Goal: Task Accomplishment & Management: Use online tool/utility

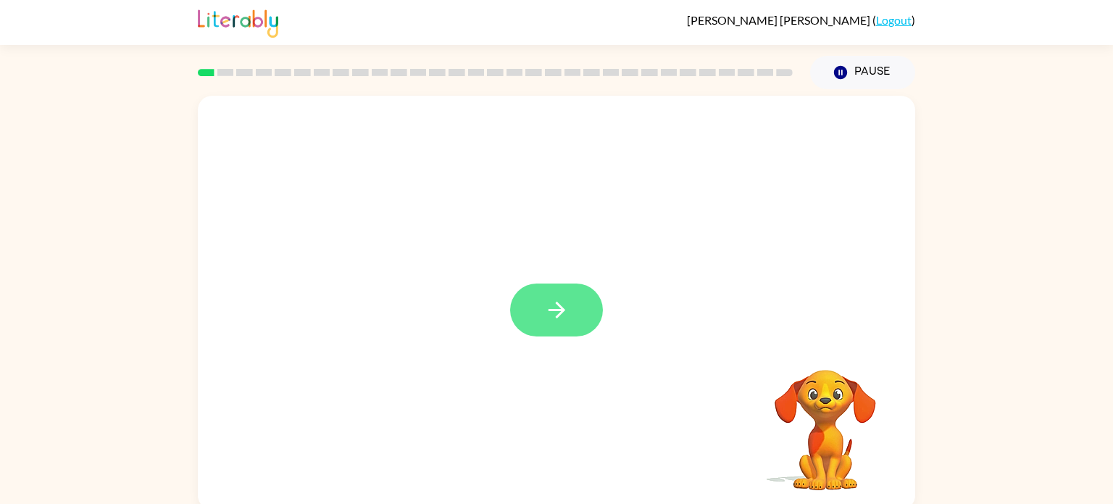
click at [568, 299] on icon "button" at bounding box center [556, 309] width 25 height 25
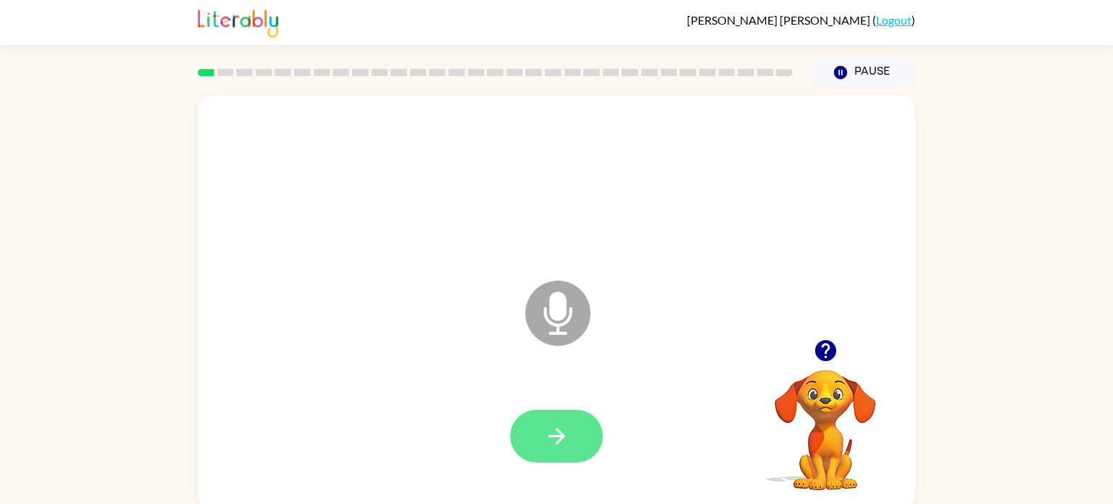
click at [565, 439] on icon "button" at bounding box center [556, 435] width 25 height 25
click at [595, 436] on button "button" at bounding box center [556, 435] width 93 height 53
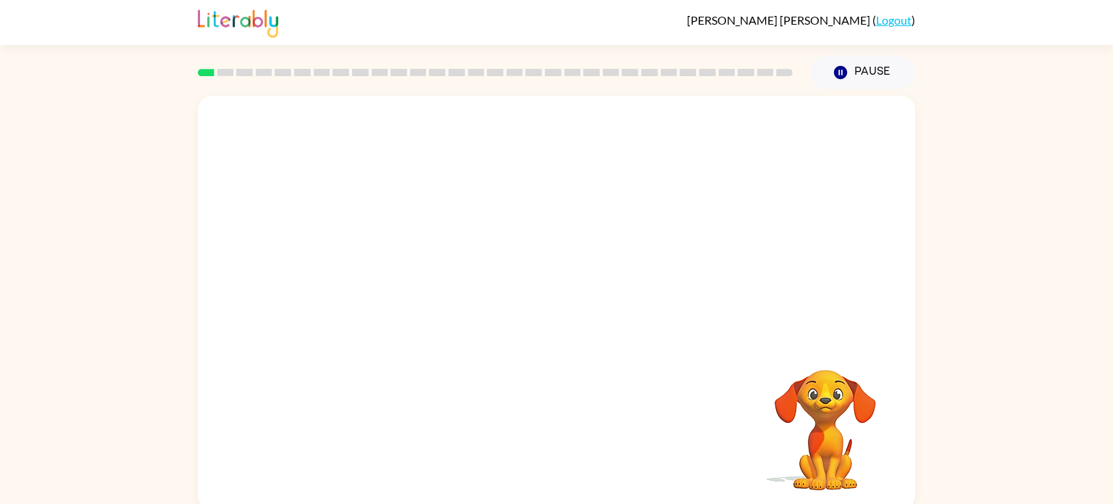
click at [596, 436] on div "Your browser must support playing .mp4 files to use Literably. Please try using…" at bounding box center [556, 303] width 717 height 414
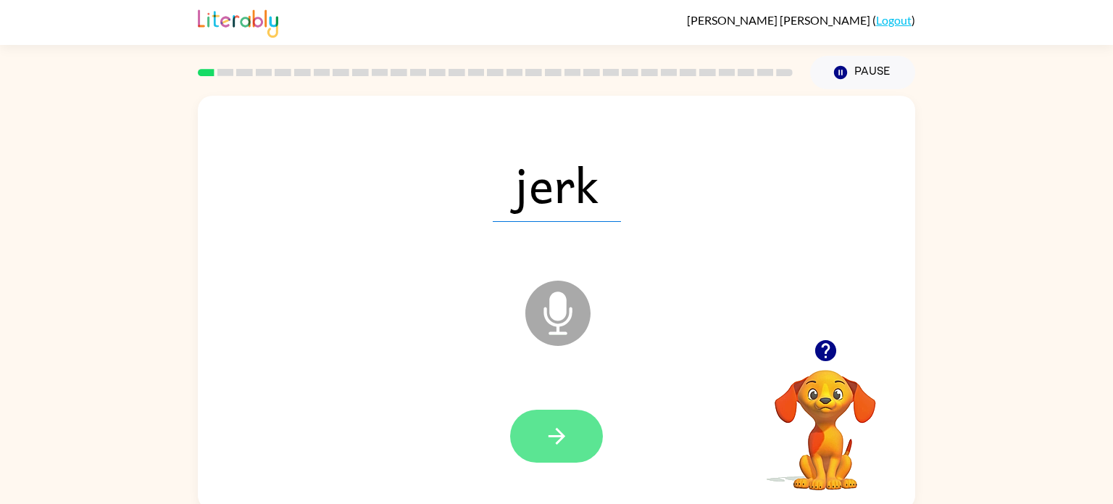
click at [554, 437] on icon "button" at bounding box center [556, 435] width 25 height 25
click at [554, 437] on icon "button" at bounding box center [556, 436] width 17 height 17
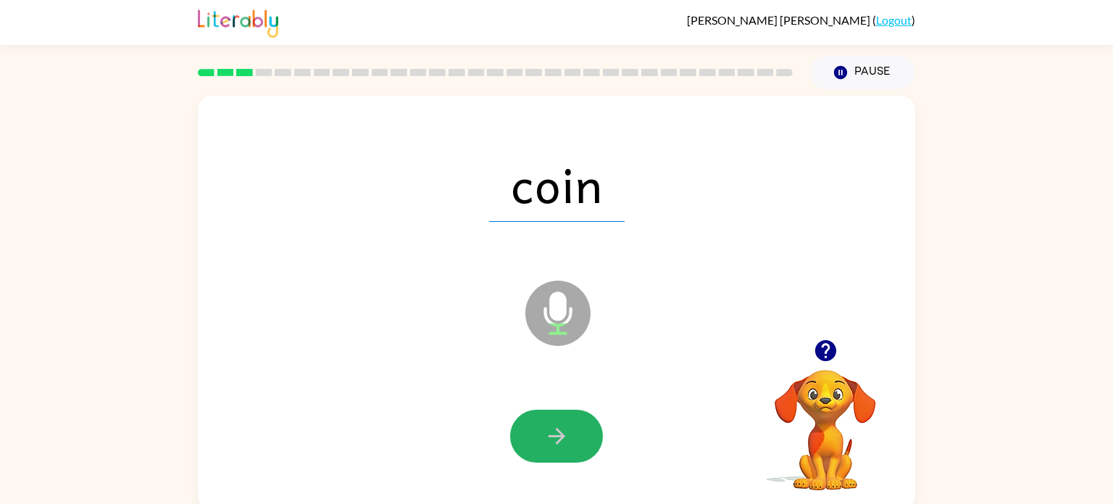
click at [554, 437] on icon "button" at bounding box center [556, 436] width 17 height 17
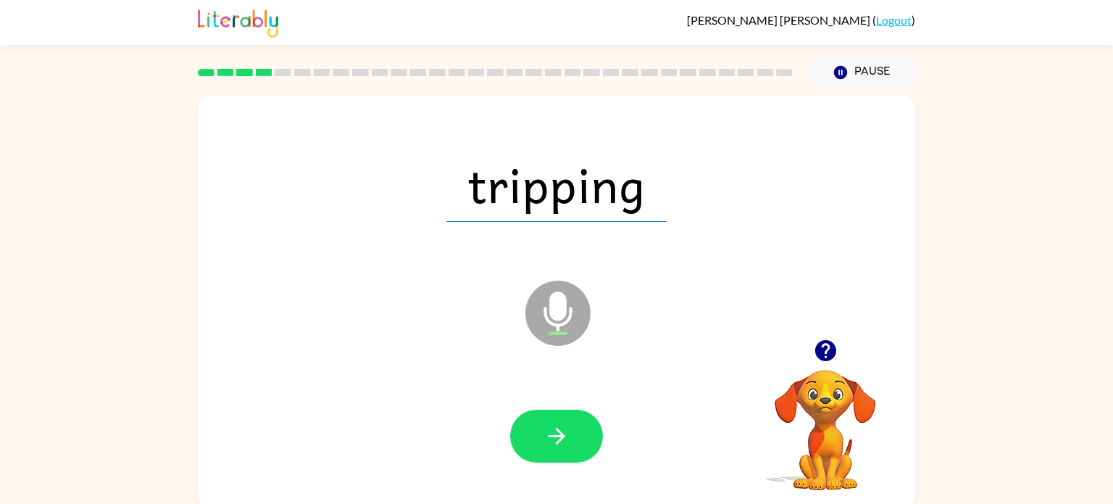
click at [554, 437] on icon "button" at bounding box center [556, 436] width 17 height 17
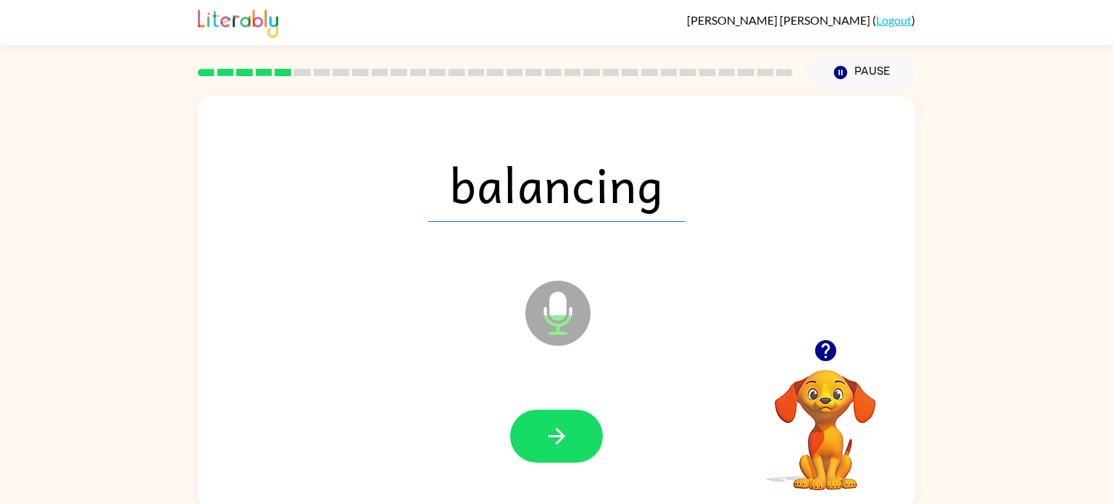
click at [554, 437] on icon "button" at bounding box center [556, 436] width 17 height 17
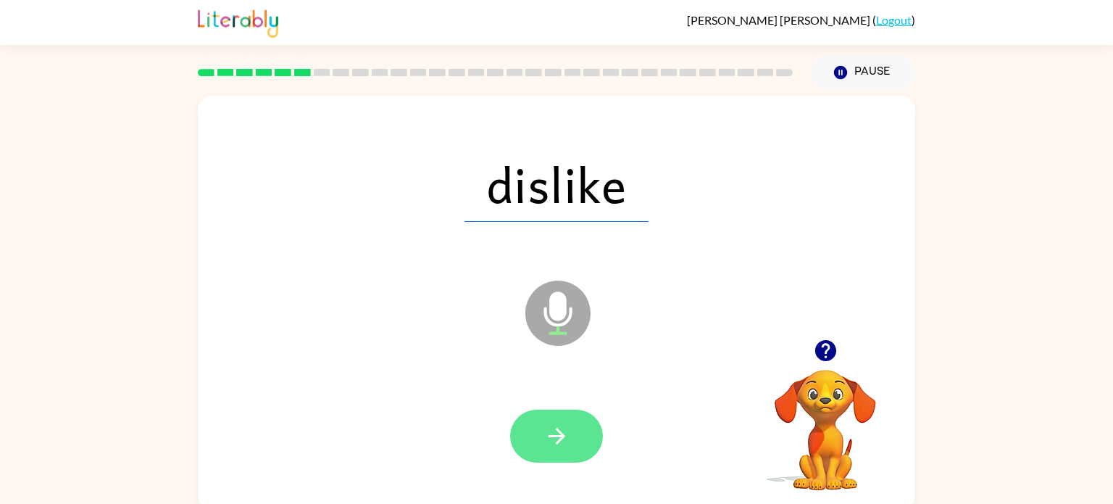
click at [570, 426] on button "button" at bounding box center [556, 435] width 93 height 53
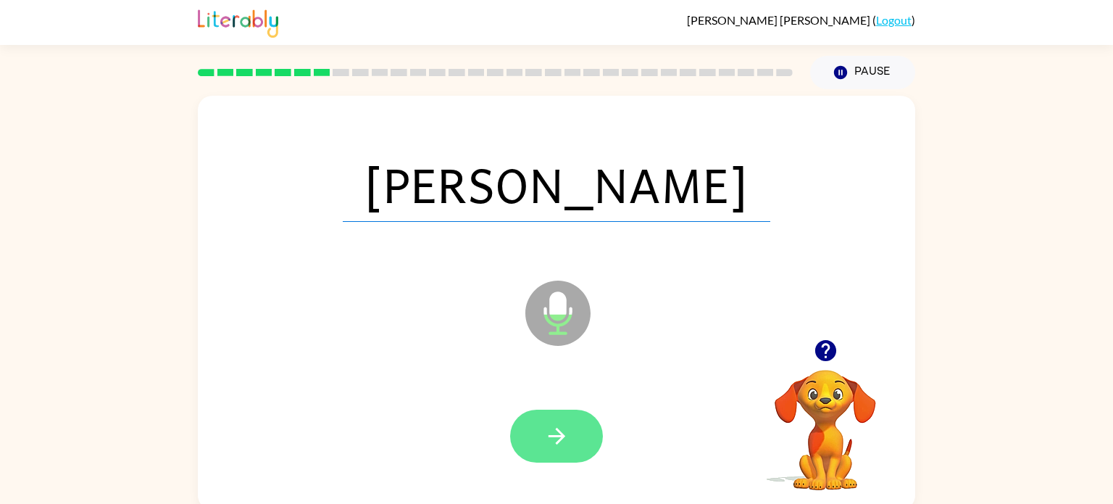
click at [561, 434] on icon "button" at bounding box center [556, 436] width 17 height 17
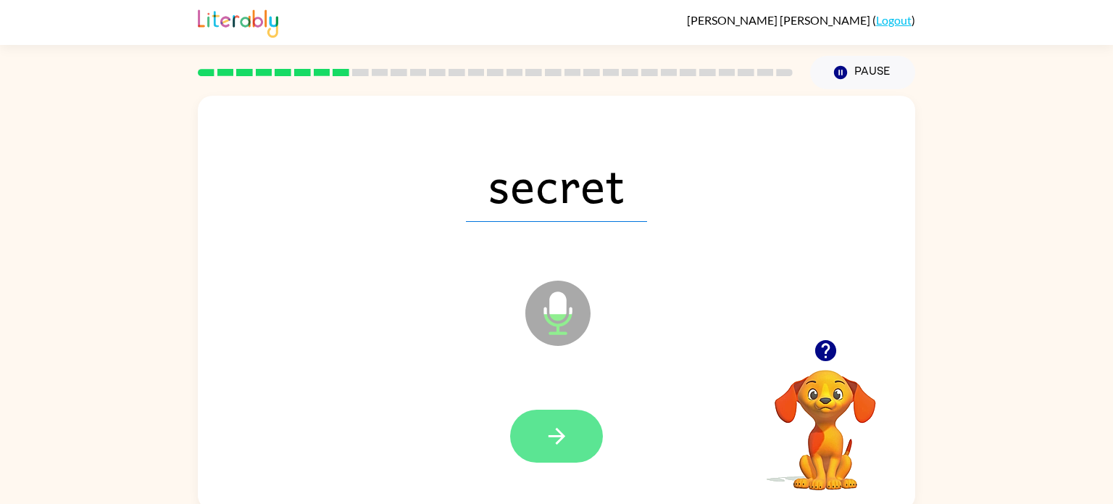
click at [565, 441] on icon "button" at bounding box center [556, 435] width 25 height 25
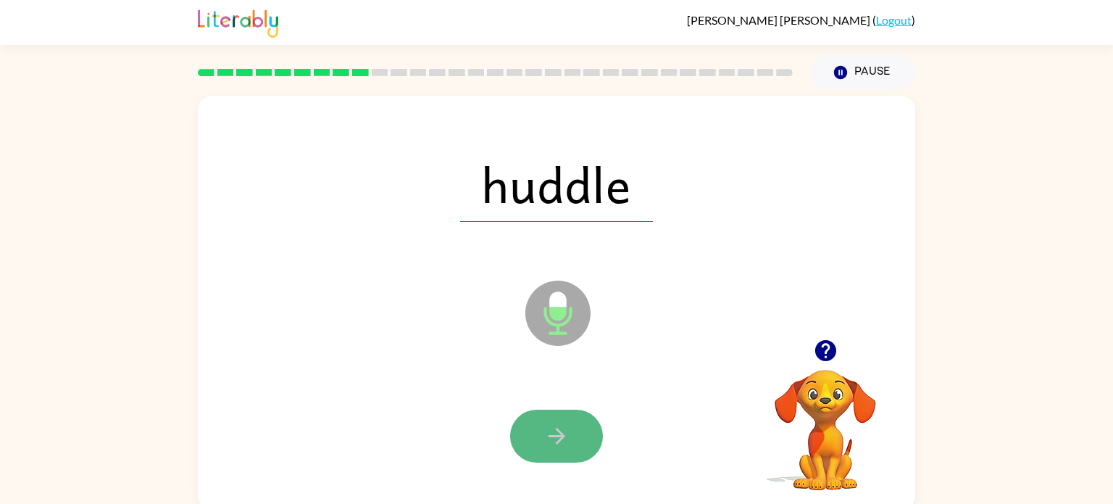
click at [577, 440] on button "button" at bounding box center [556, 435] width 93 height 53
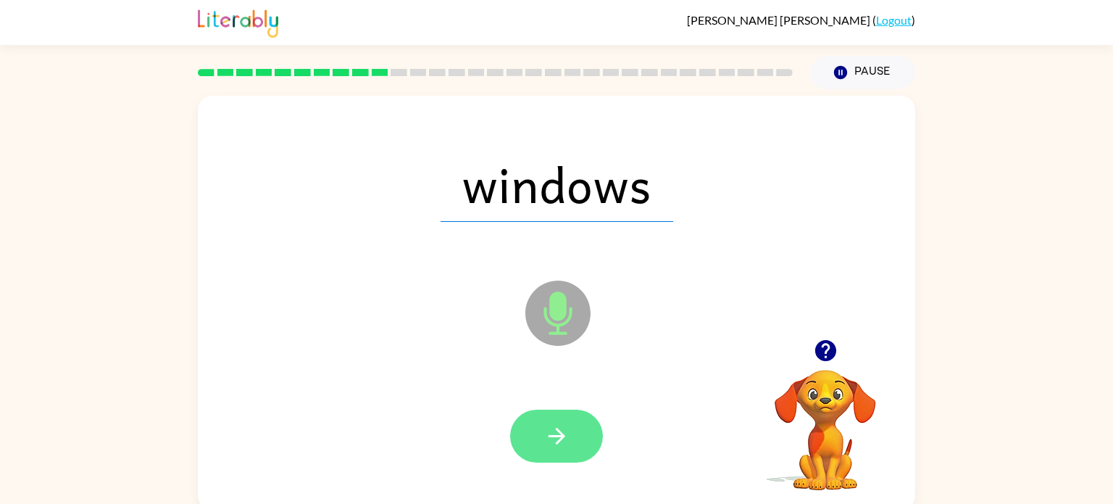
click at [578, 440] on button "button" at bounding box center [556, 435] width 93 height 53
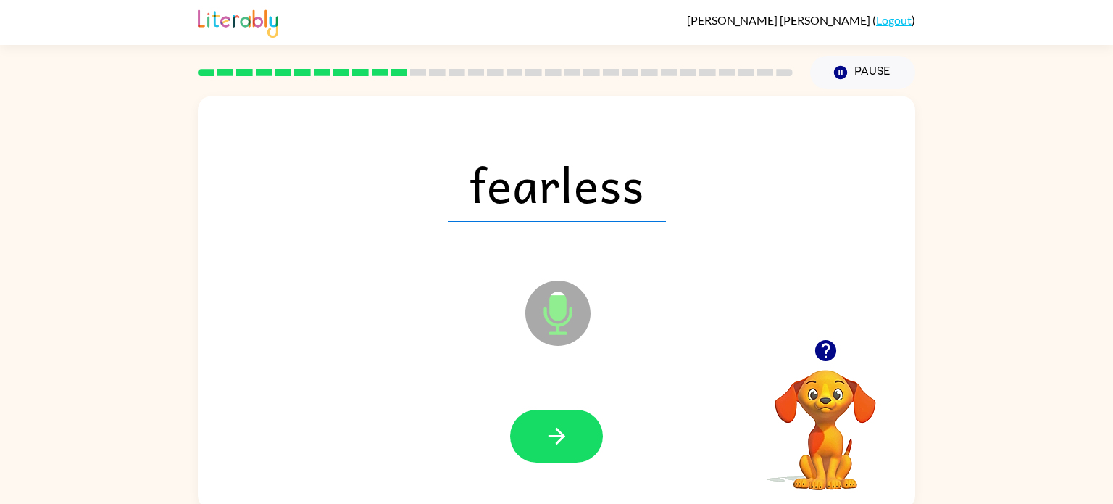
click at [578, 441] on button "button" at bounding box center [556, 435] width 93 height 53
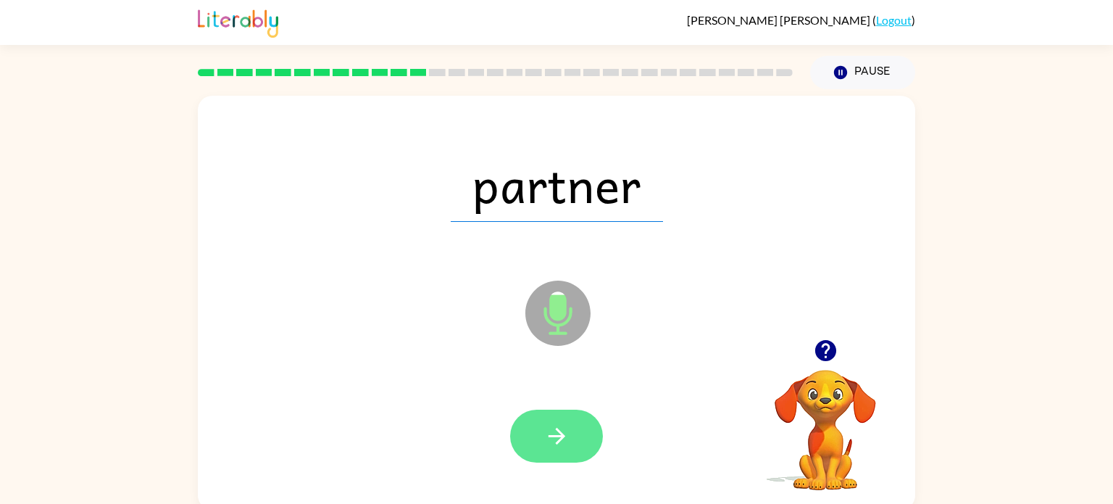
click at [567, 438] on icon "button" at bounding box center [556, 435] width 25 height 25
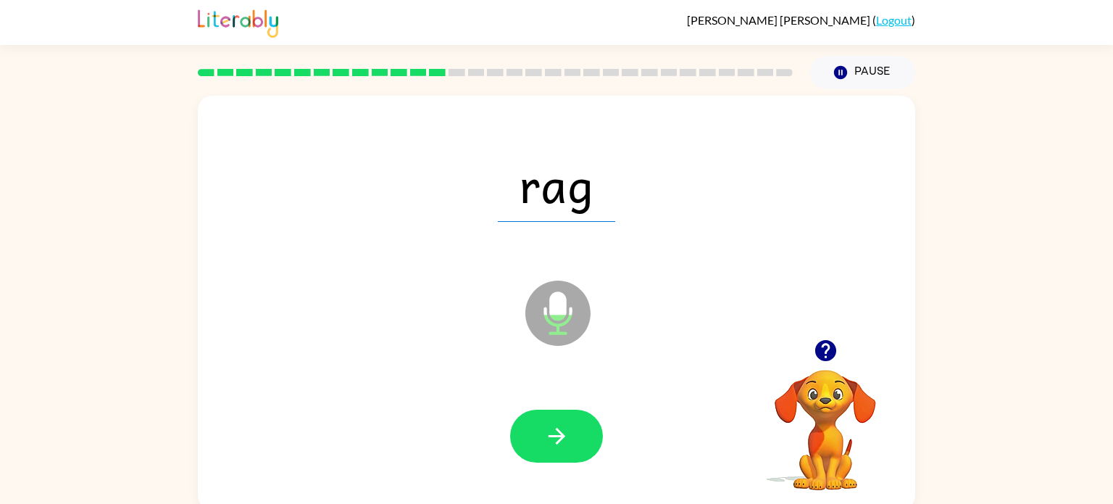
click at [567, 438] on icon "button" at bounding box center [556, 435] width 25 height 25
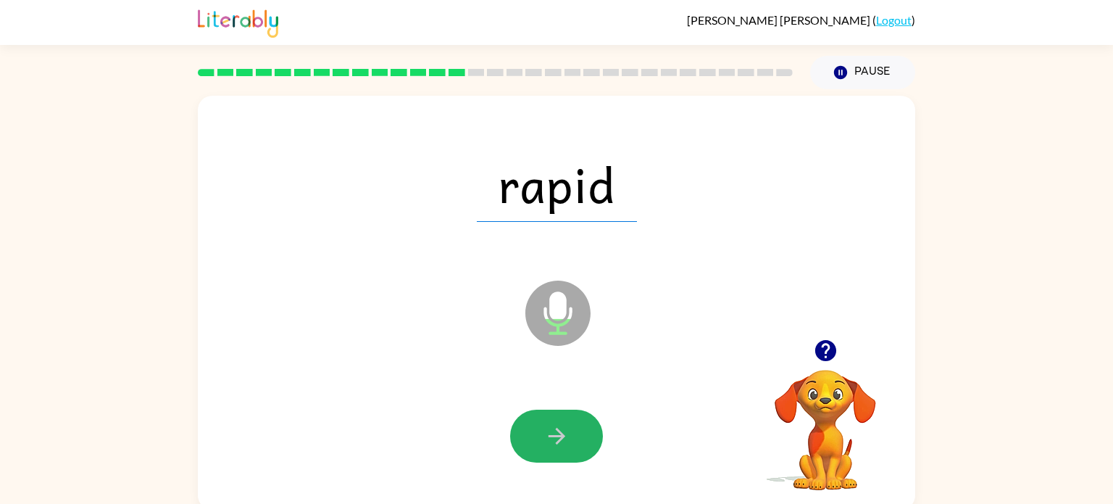
click at [567, 438] on icon "button" at bounding box center [556, 435] width 25 height 25
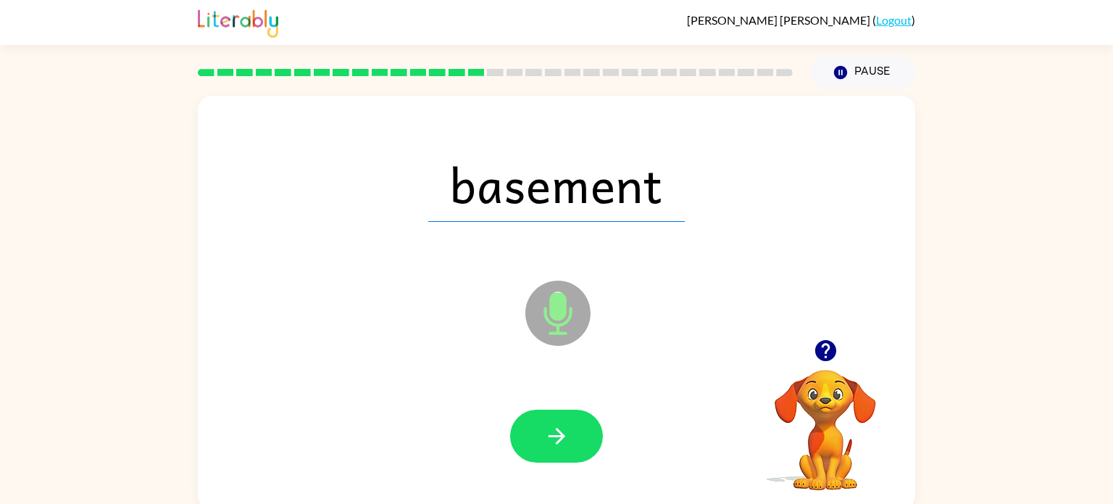
click at [568, 438] on icon "button" at bounding box center [556, 435] width 25 height 25
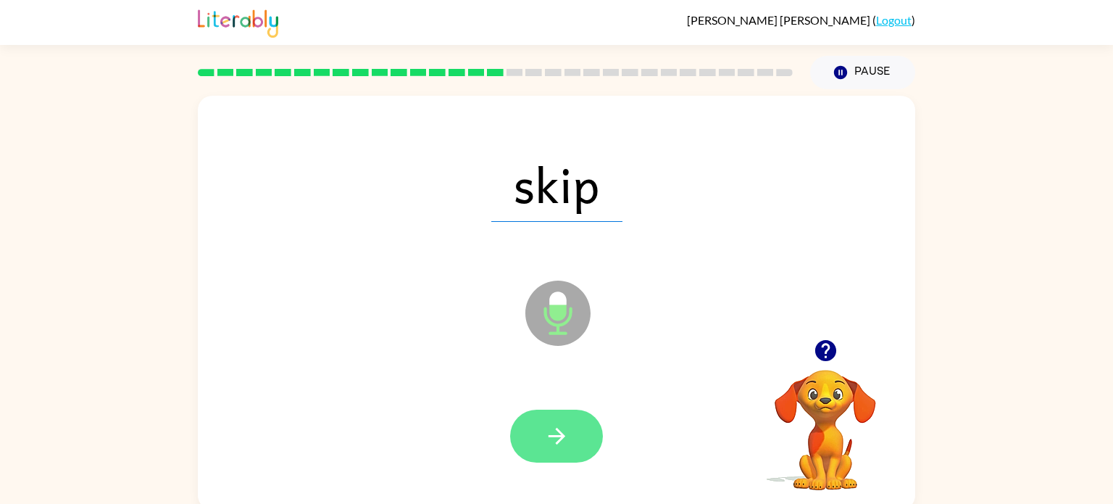
click at [568, 438] on icon "button" at bounding box center [556, 435] width 25 height 25
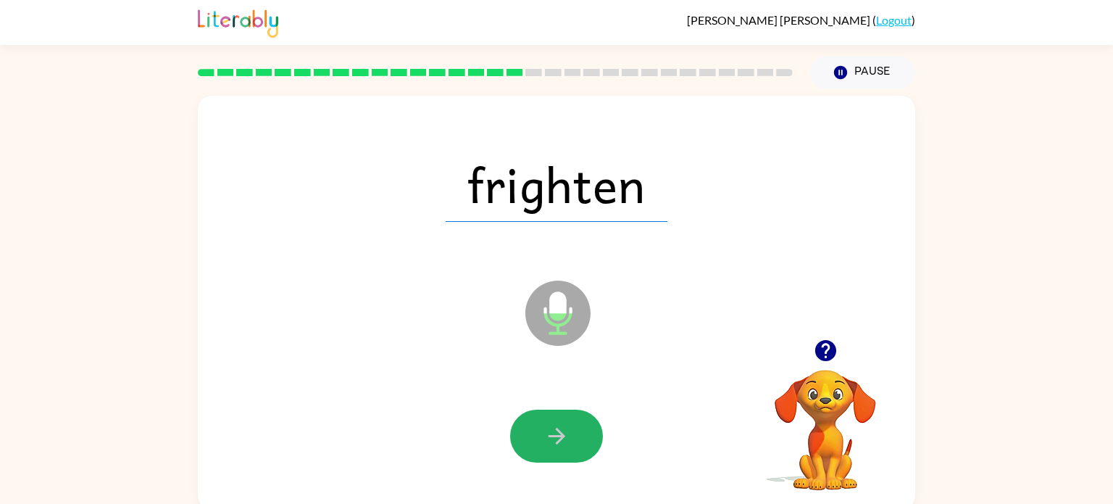
click at [568, 438] on icon "button" at bounding box center [556, 435] width 25 height 25
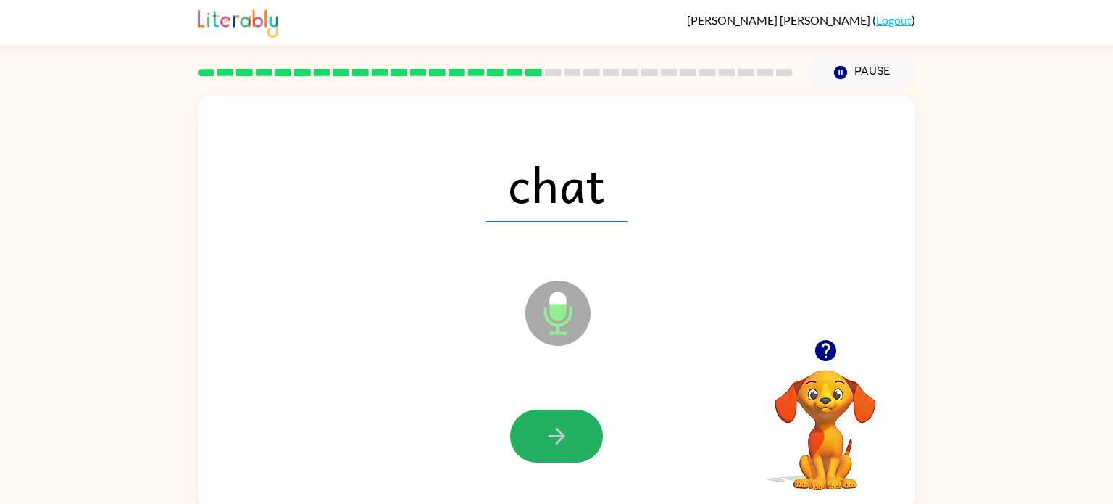
click at [568, 438] on icon "button" at bounding box center [556, 435] width 25 height 25
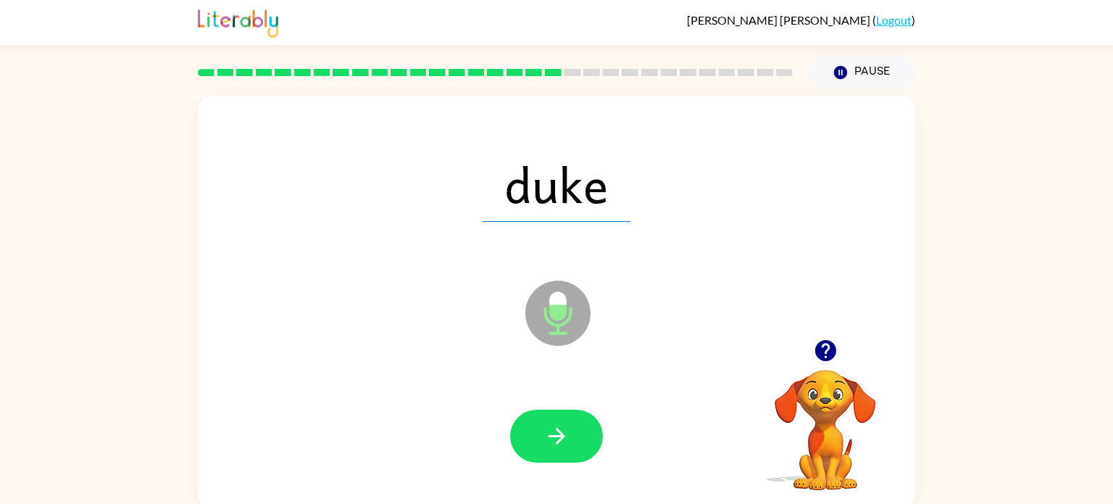
click at [568, 438] on icon "button" at bounding box center [556, 435] width 25 height 25
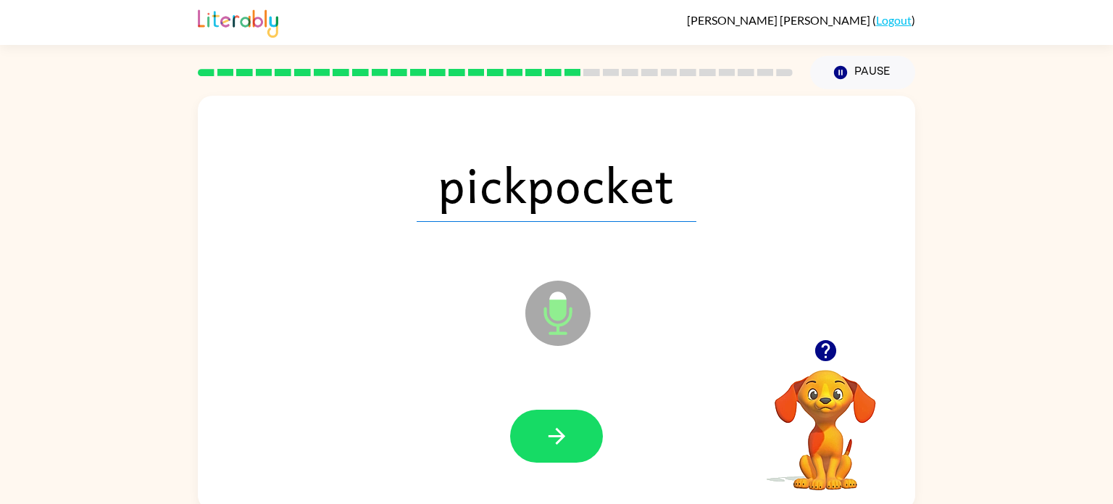
click at [568, 438] on icon "button" at bounding box center [556, 435] width 25 height 25
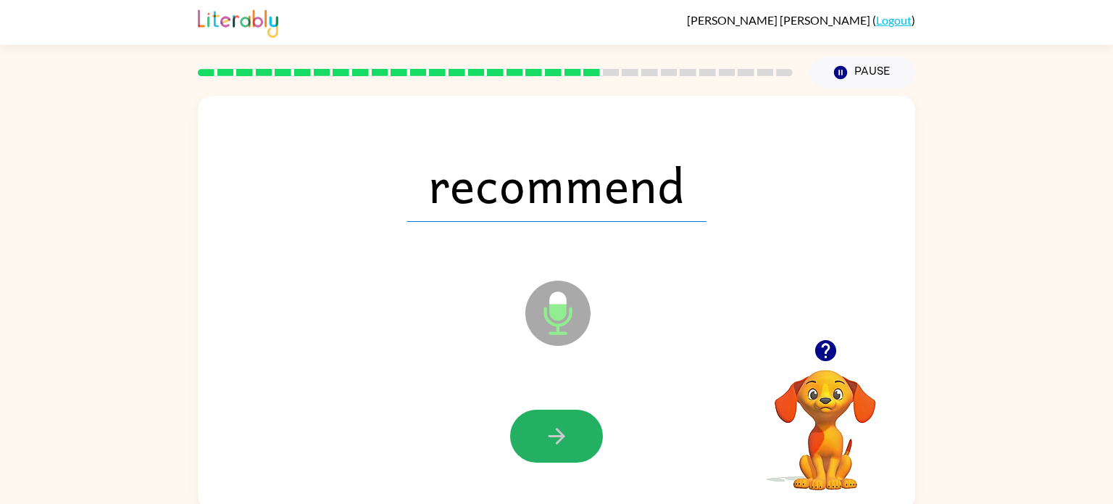
click at [568, 438] on icon "button" at bounding box center [556, 435] width 25 height 25
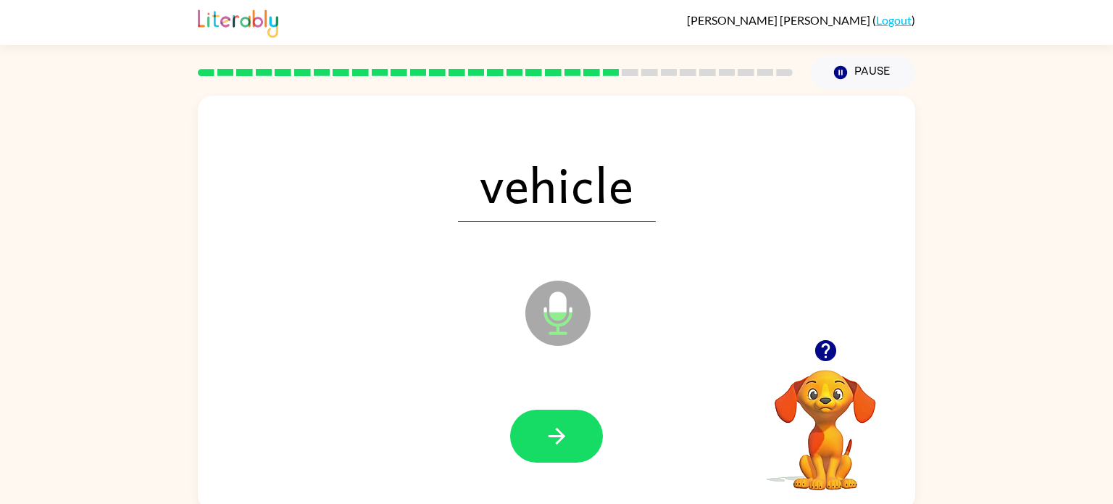
click at [568, 438] on icon "button" at bounding box center [556, 435] width 25 height 25
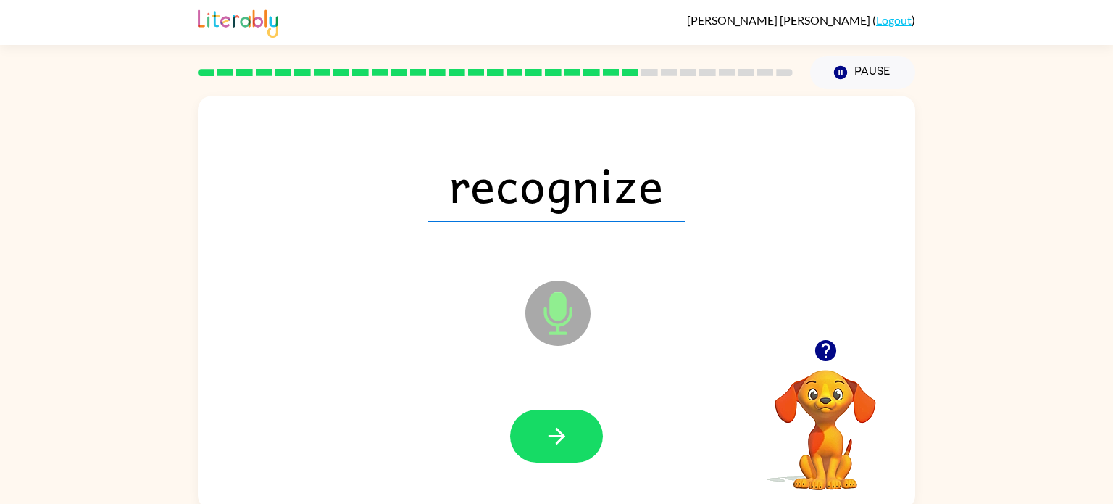
click at [568, 438] on icon "button" at bounding box center [556, 435] width 25 height 25
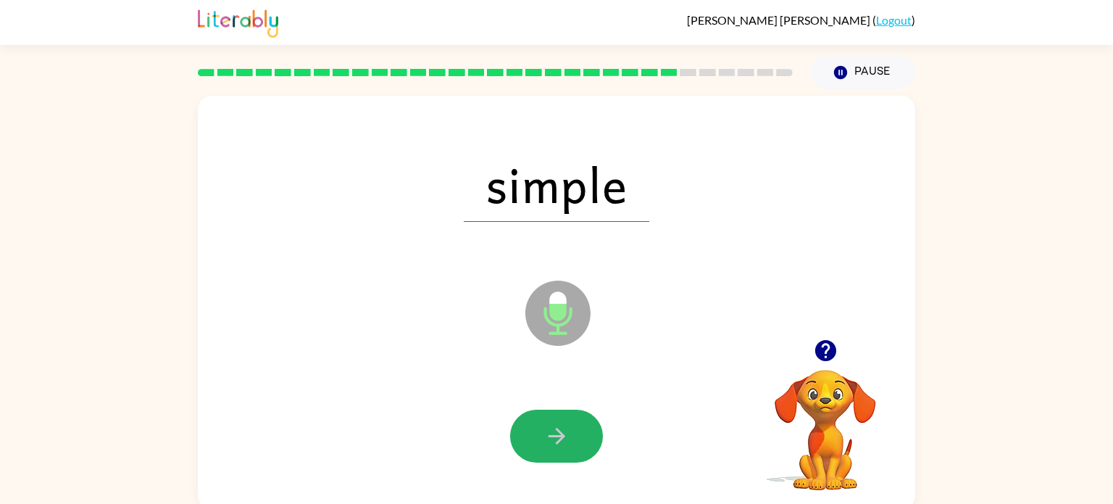
click at [568, 438] on icon "button" at bounding box center [556, 435] width 25 height 25
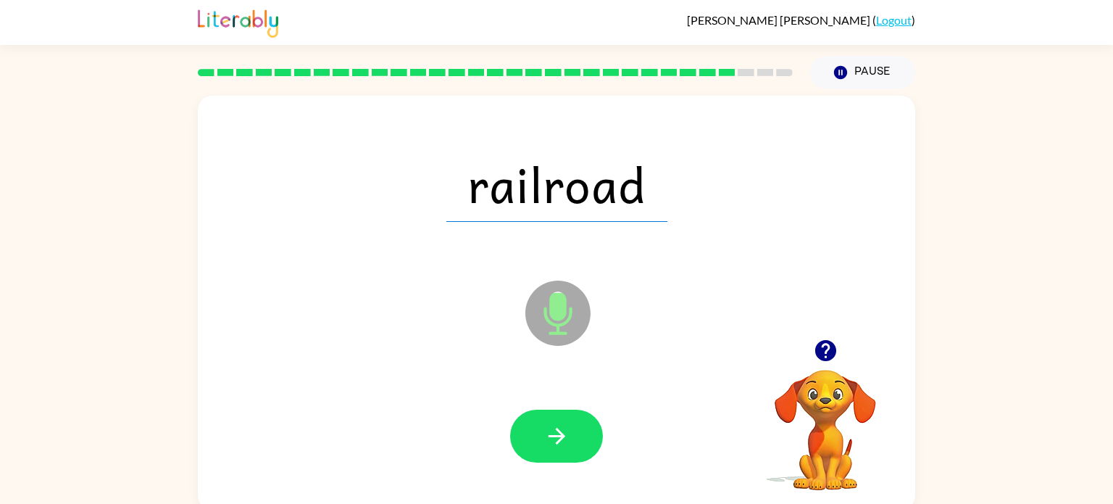
click at [568, 438] on icon "button" at bounding box center [556, 435] width 25 height 25
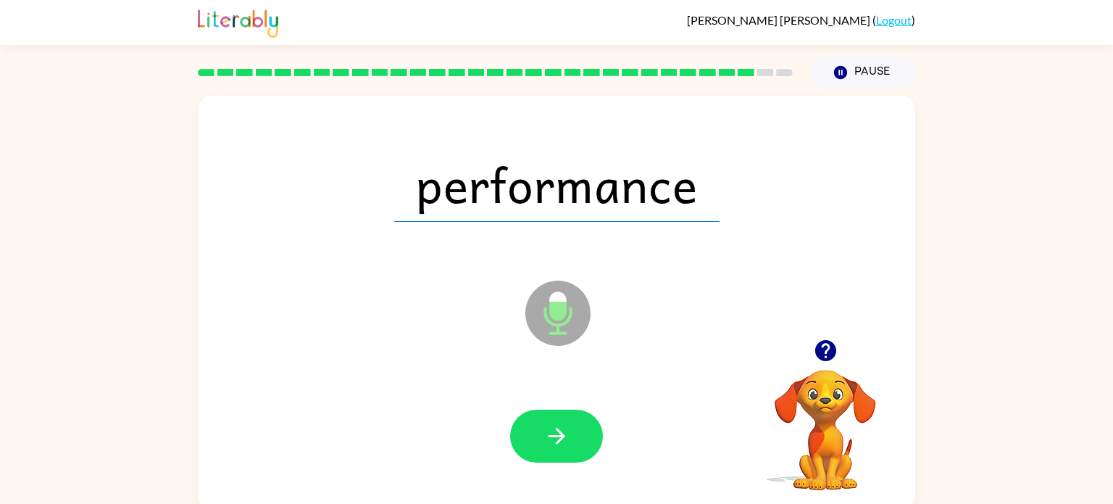
click at [568, 438] on icon "button" at bounding box center [556, 435] width 25 height 25
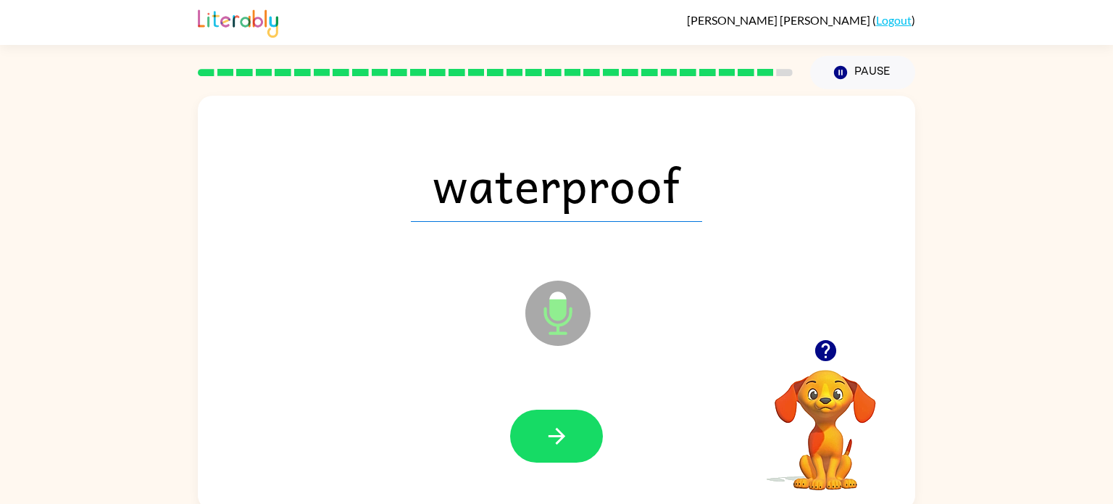
click at [568, 438] on icon "button" at bounding box center [556, 435] width 25 height 25
